Goal: Complete application form

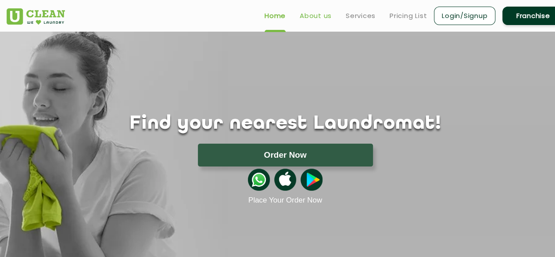
click at [316, 11] on link "About us" at bounding box center [316, 16] width 32 height 11
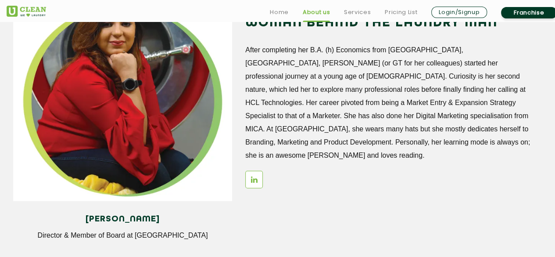
scroll to position [1291, 0]
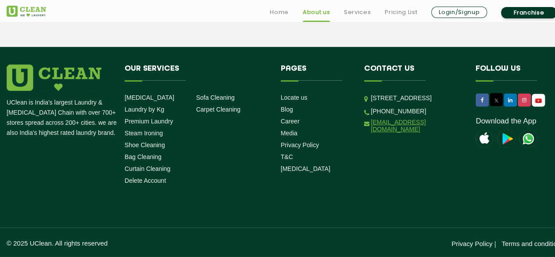
click at [398, 132] on link "[EMAIL_ADDRESS][DOMAIN_NAME]" at bounding box center [417, 125] width 92 height 14
click at [527, 11] on link "Franchise" at bounding box center [529, 12] width 56 height 11
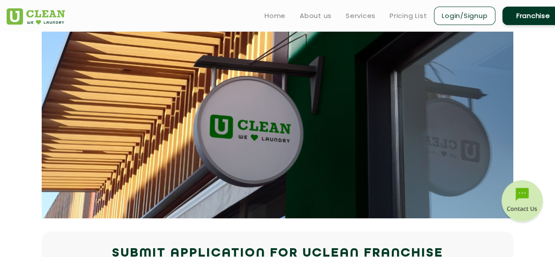
click at [540, 14] on link "Franchise" at bounding box center [532, 16] width 61 height 18
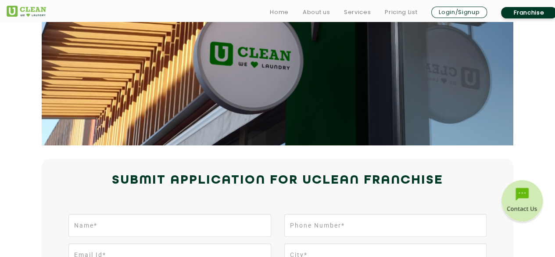
scroll to position [146, 0]
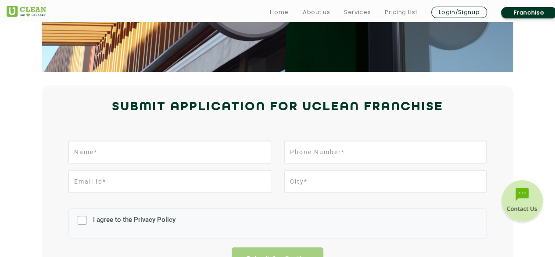
click at [397, 106] on h2 "Submit Application for UCLEAN FRANCHISE" at bounding box center [277, 107] width 557 height 21
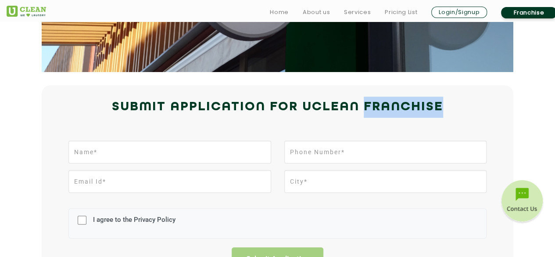
click at [397, 106] on h2 "Submit Application for UCLEAN FRANCHISE" at bounding box center [277, 107] width 557 height 21
copy h2 "FRANCHISE"
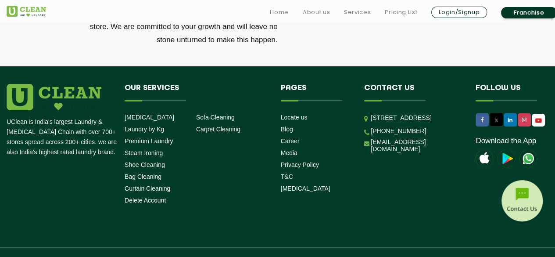
scroll to position [3064, 0]
